Goal: Information Seeking & Learning: Compare options

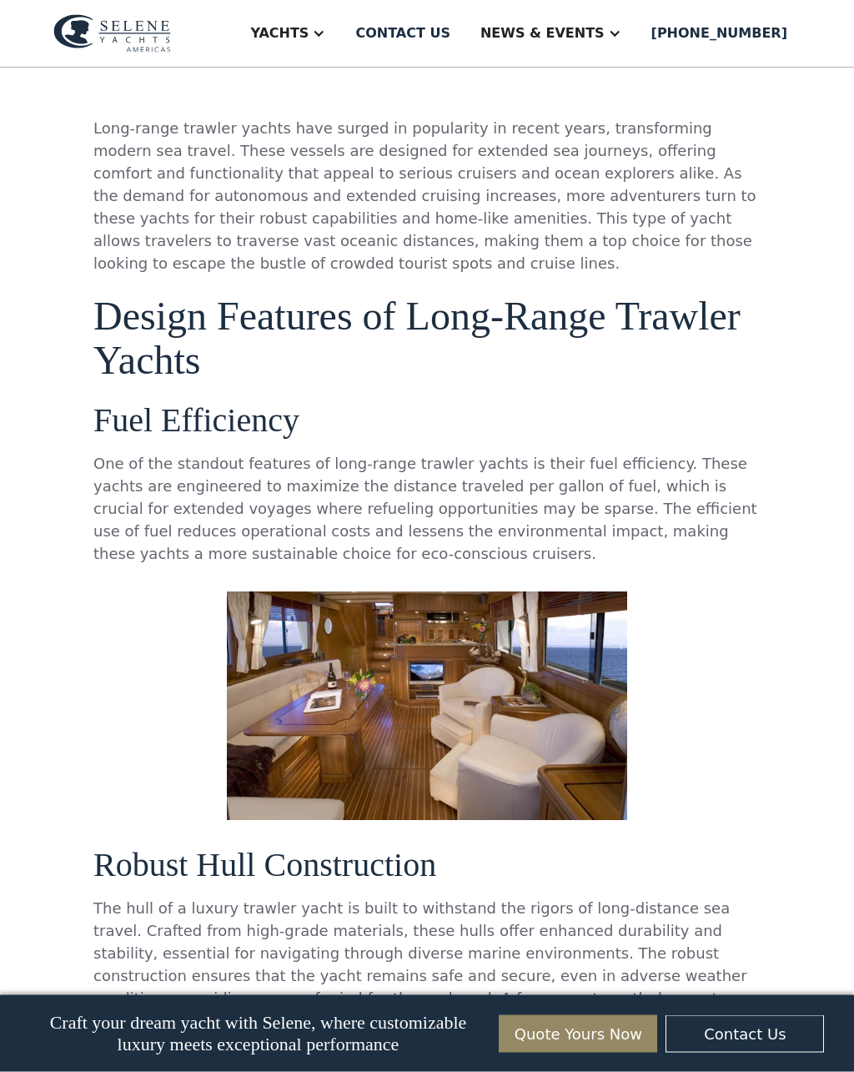
scroll to position [854, 0]
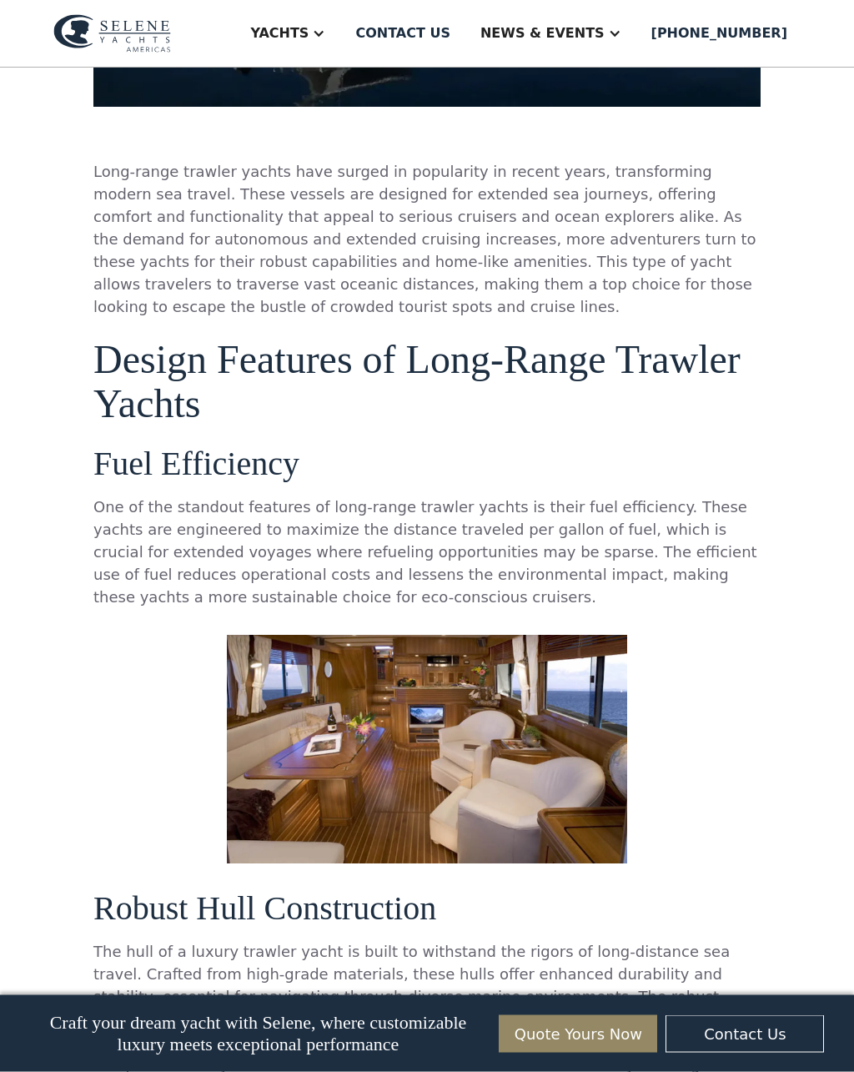
click at [309, 38] on div "Yachts" at bounding box center [279, 33] width 58 height 20
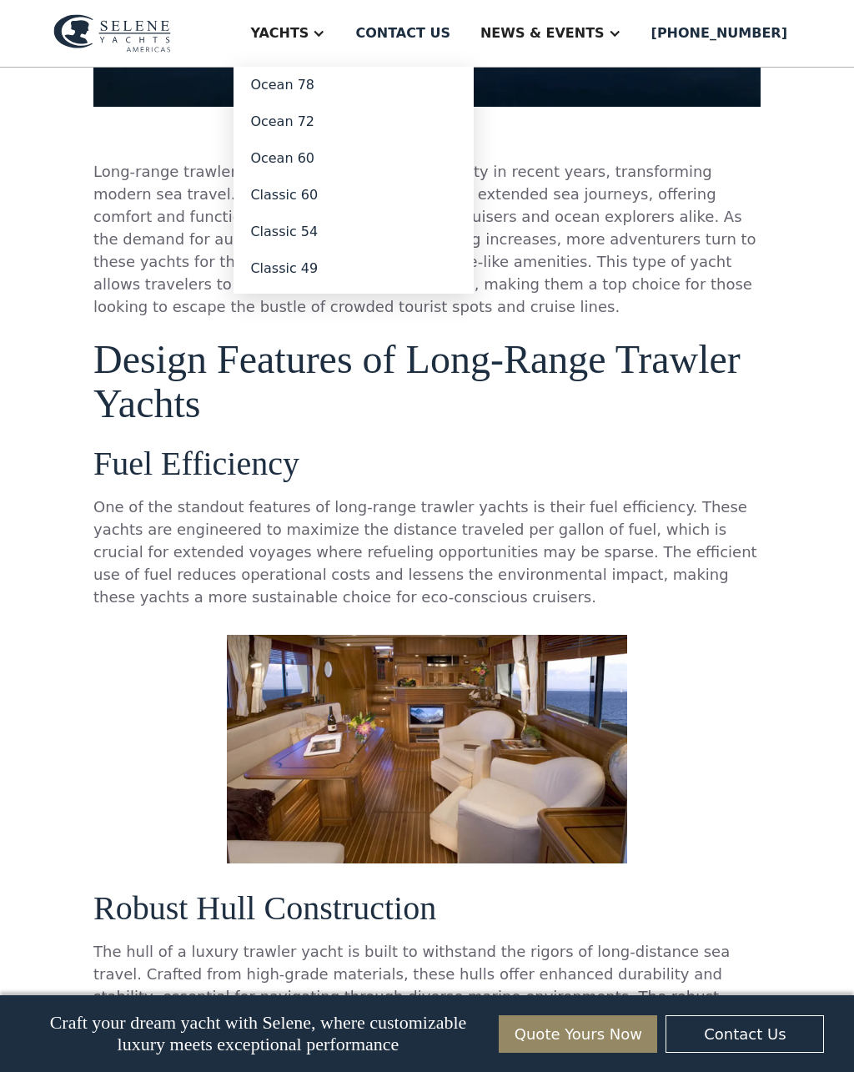
click at [336, 158] on link "Ocean 60" at bounding box center [354, 158] width 240 height 37
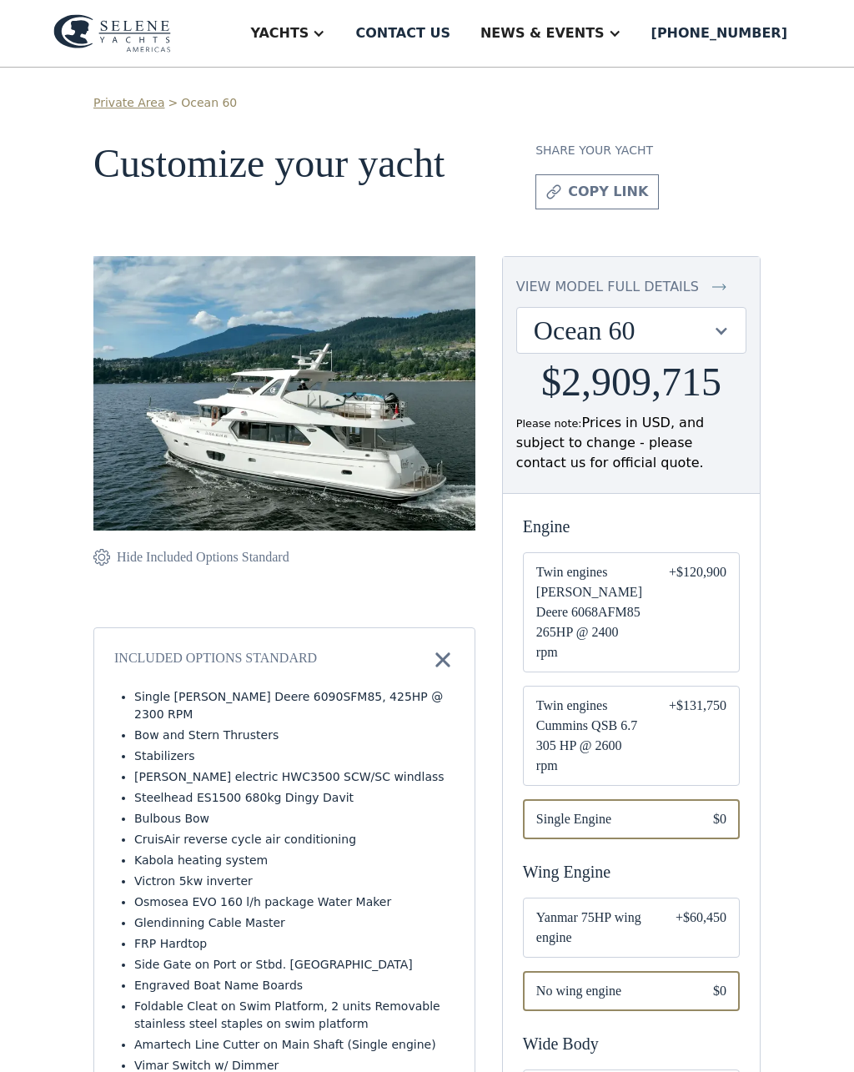
click at [309, 38] on div "Yachts" at bounding box center [279, 33] width 58 height 20
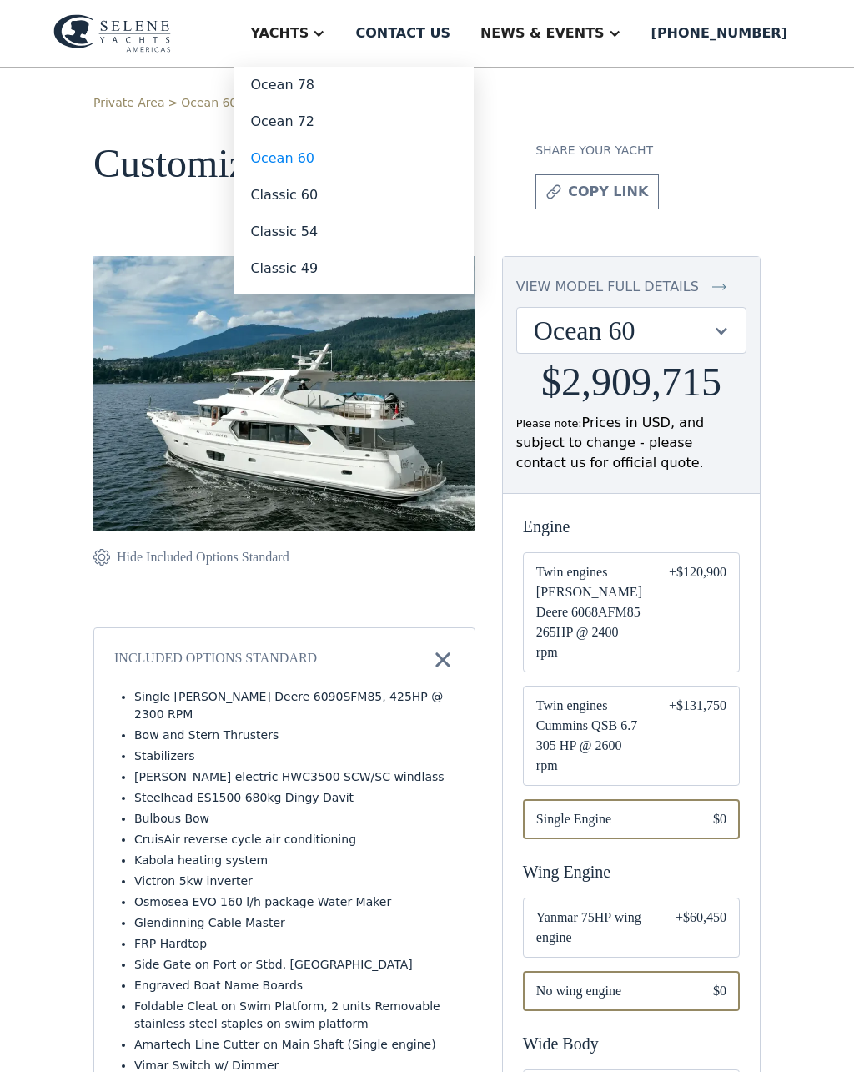
click at [342, 199] on link "Classic 60" at bounding box center [354, 195] width 240 height 37
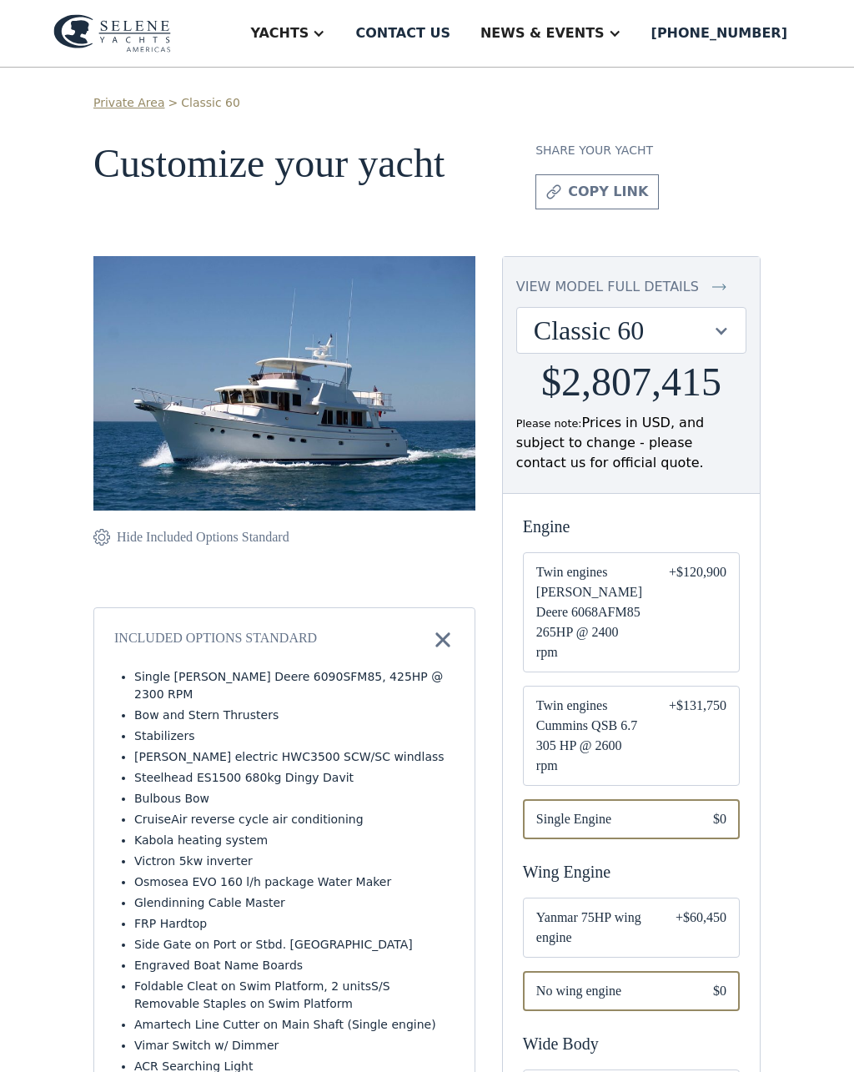
click at [309, 43] on div "Yachts" at bounding box center [279, 33] width 58 height 20
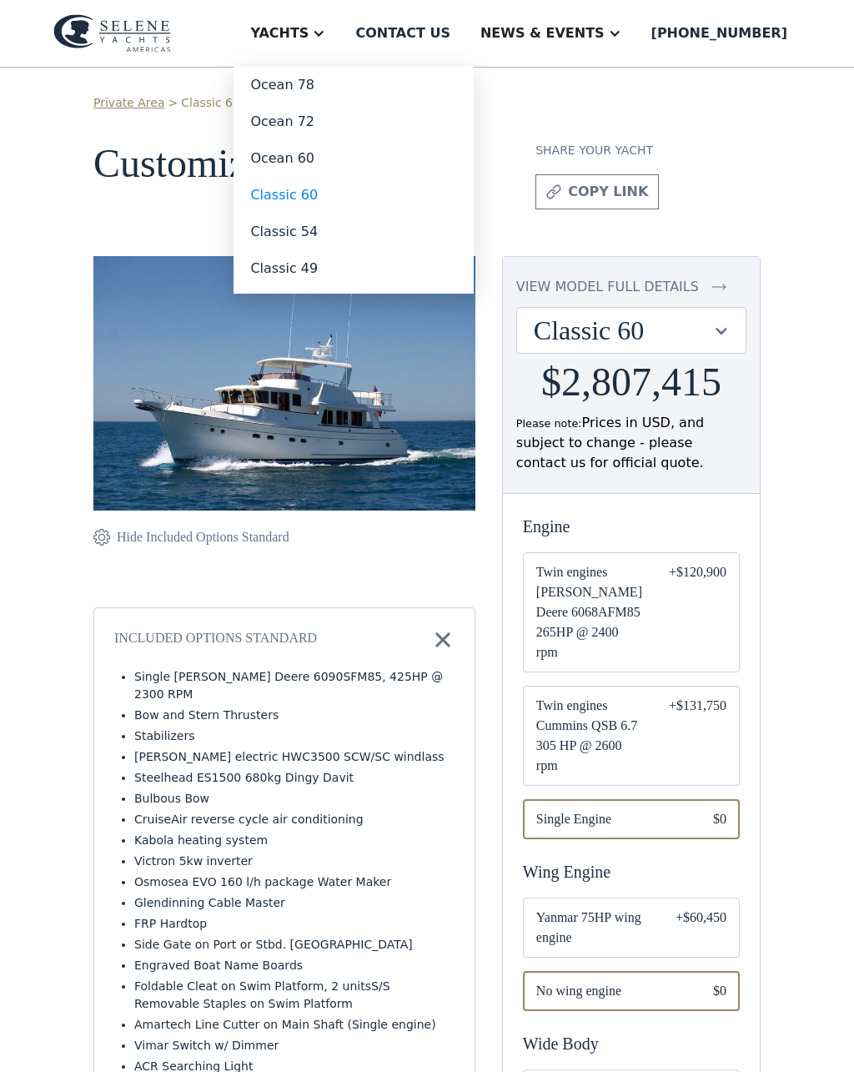
click at [360, 237] on link "Classic 54" at bounding box center [354, 231] width 240 height 37
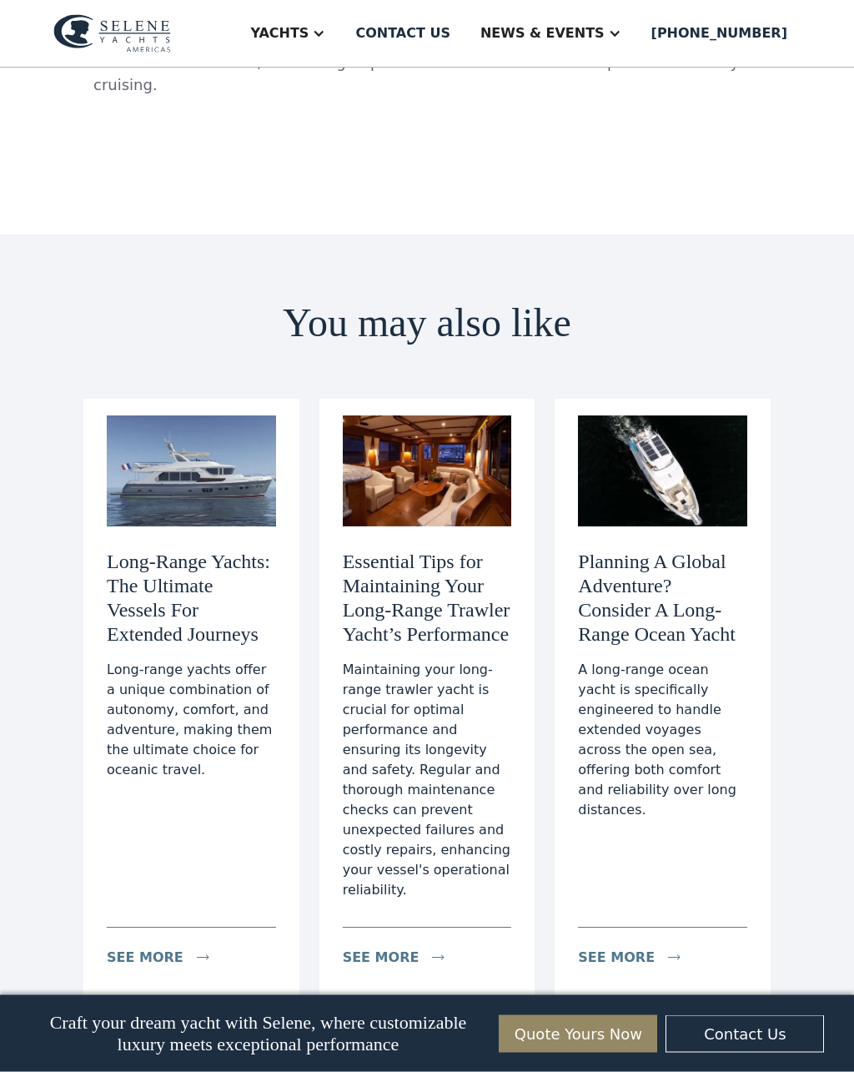
scroll to position [6896, 0]
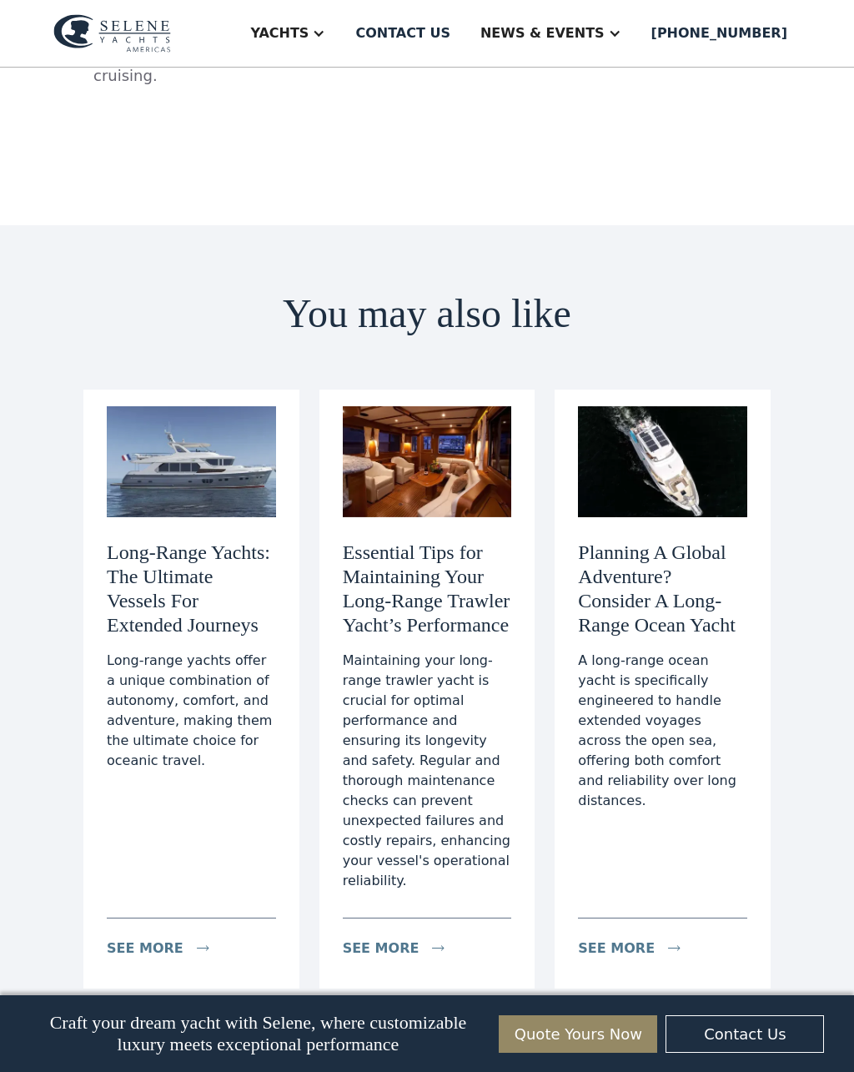
click at [183, 540] on h3 "Long-Range Yachts: The Ultimate Vessels For Extended Journeys" at bounding box center [191, 588] width 169 height 96
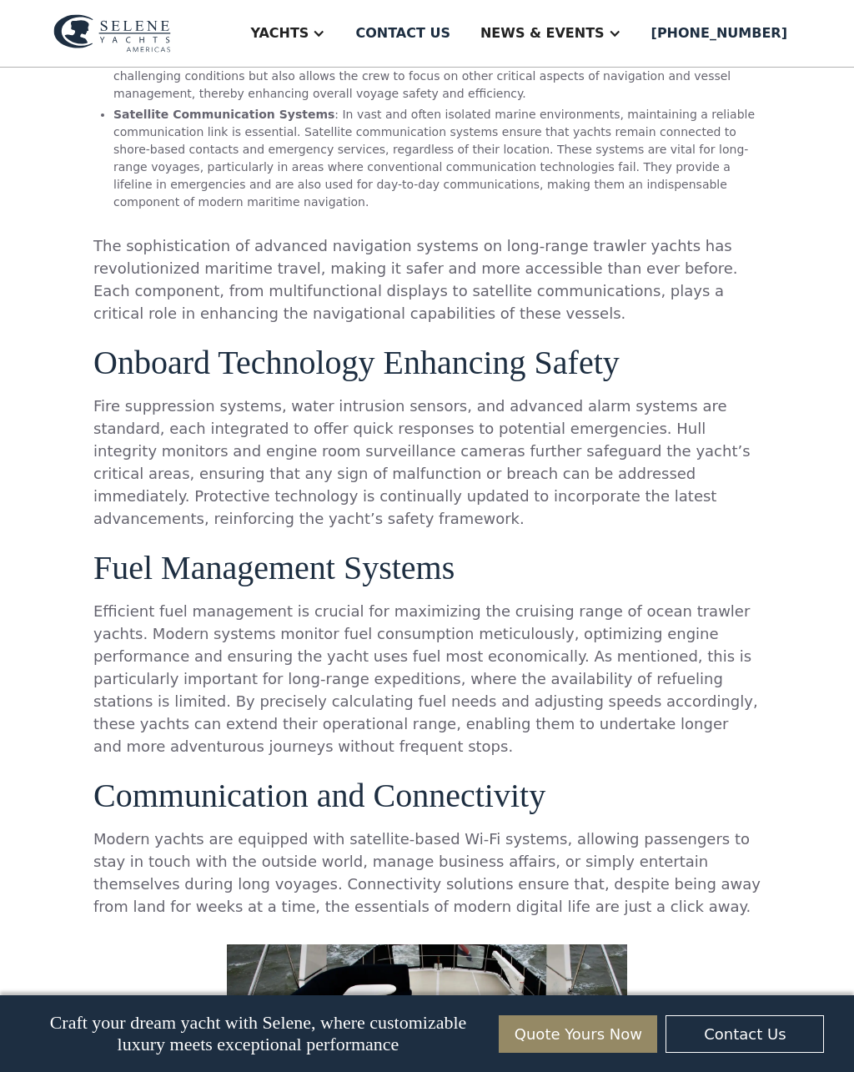
scroll to position [5571, 0]
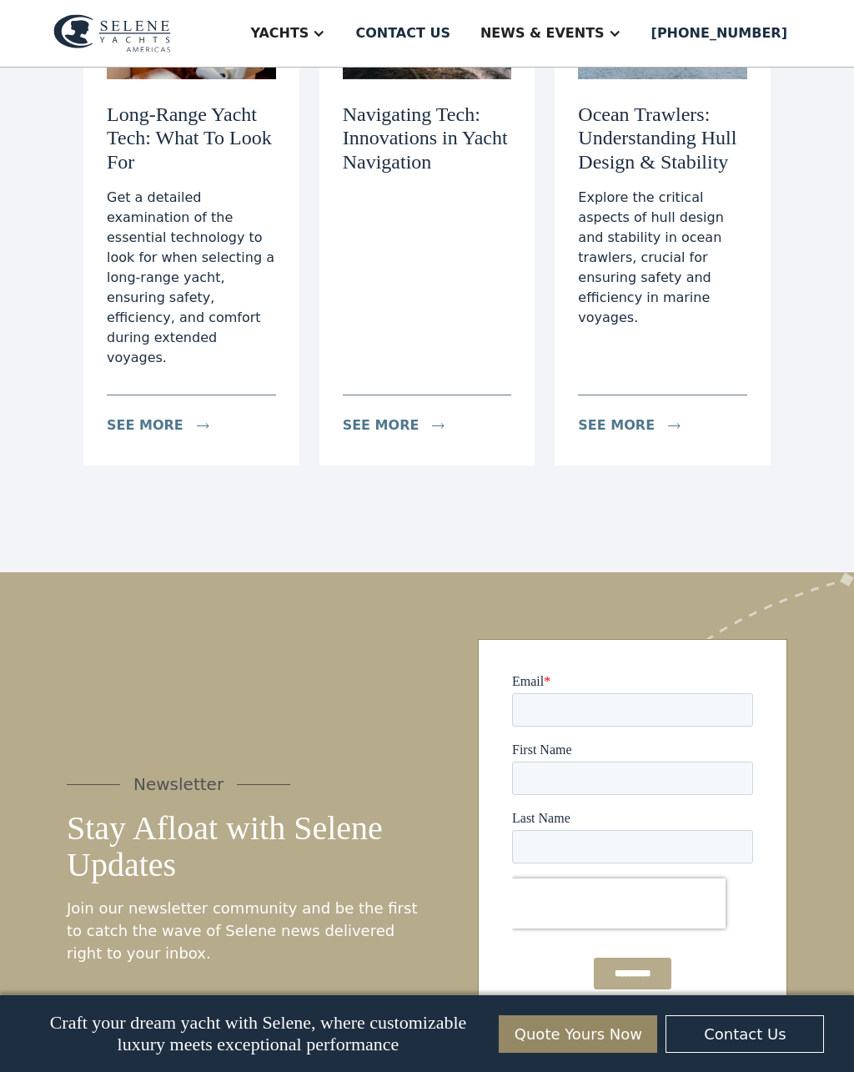
click at [107, 639] on div "Newsletter Stay Afloat with Selene Updates Join our newsletter community and be…" at bounding box center [427, 868] width 721 height 458
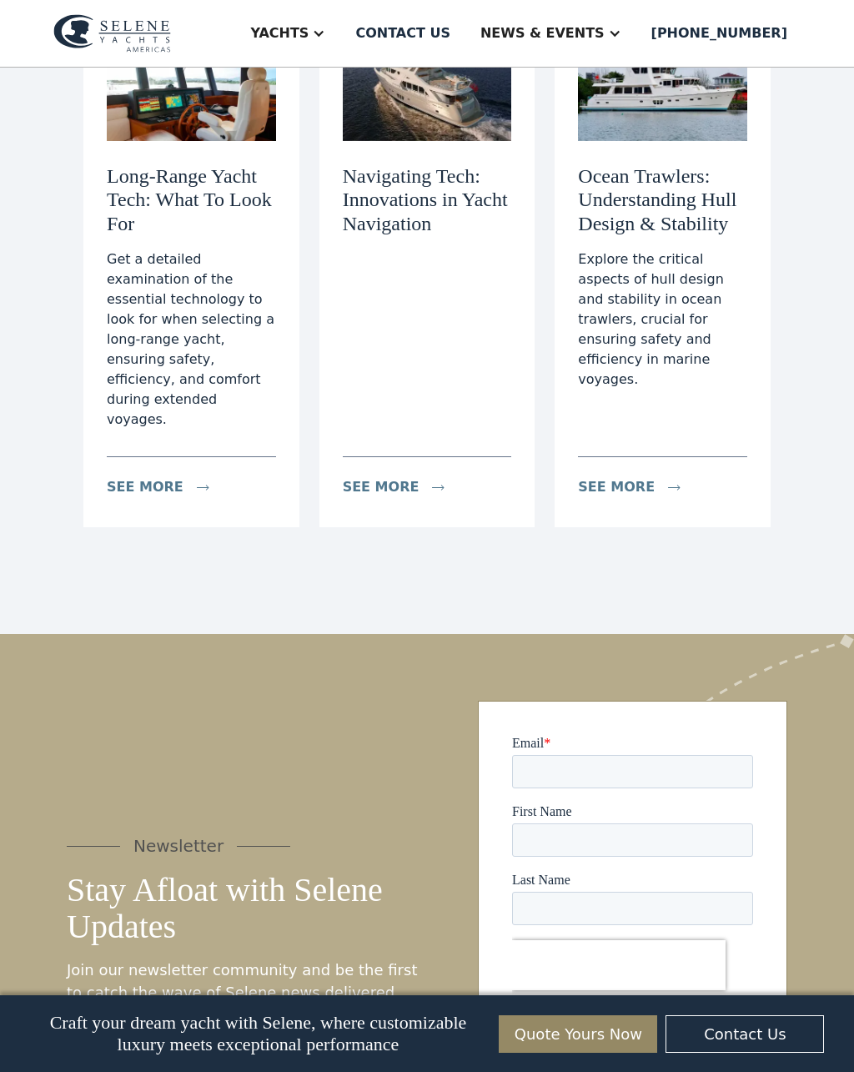
scroll to position [6701, 0]
